Goal: Information Seeking & Learning: Find specific fact

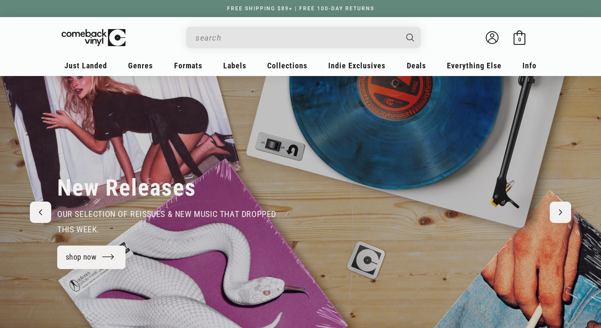
click at [226, 41] on input "Search" at bounding box center [297, 38] width 202 height 18
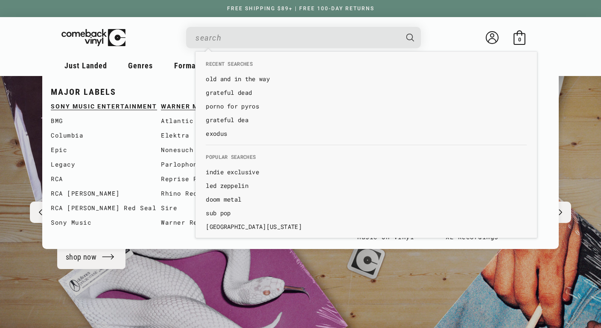
click at [239, 78] on link "old and in the way" at bounding box center [366, 79] width 321 height 9
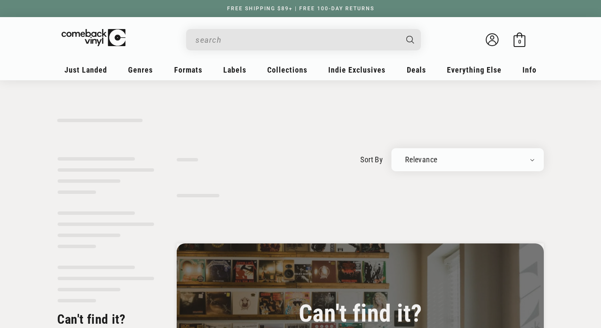
type input "old and in the way"
